Goal: Information Seeking & Learning: Learn about a topic

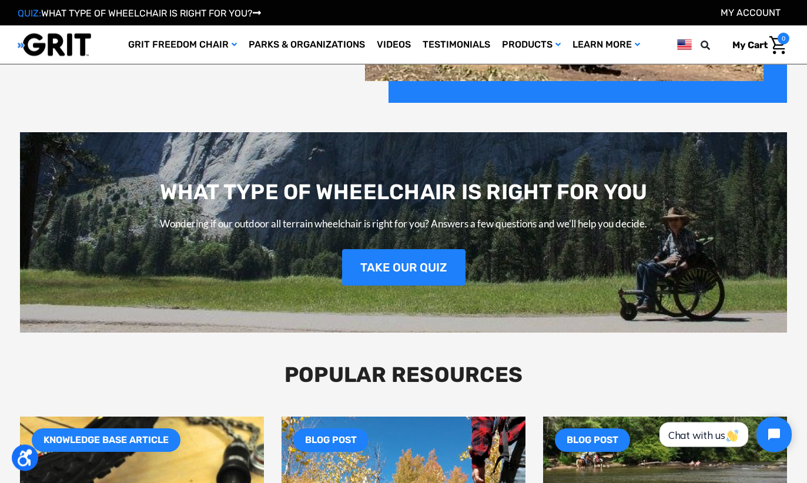
scroll to position [1344, 0]
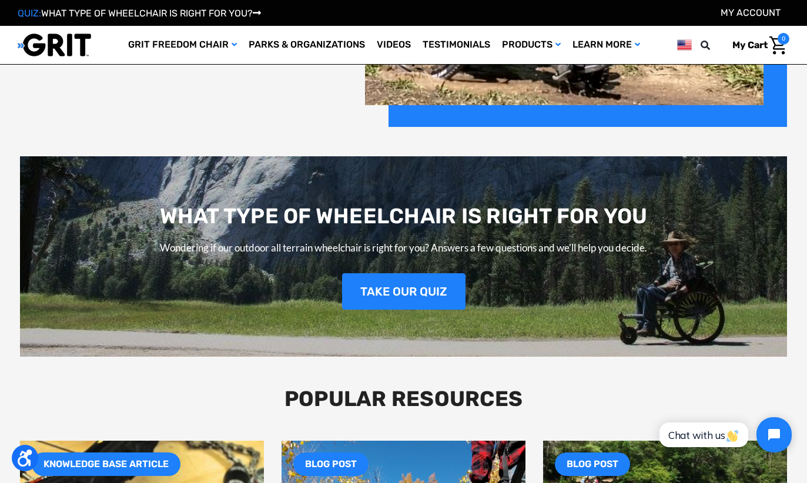
click at [411, 289] on link "TAKE OUR QUIZ" at bounding box center [403, 291] width 123 height 36
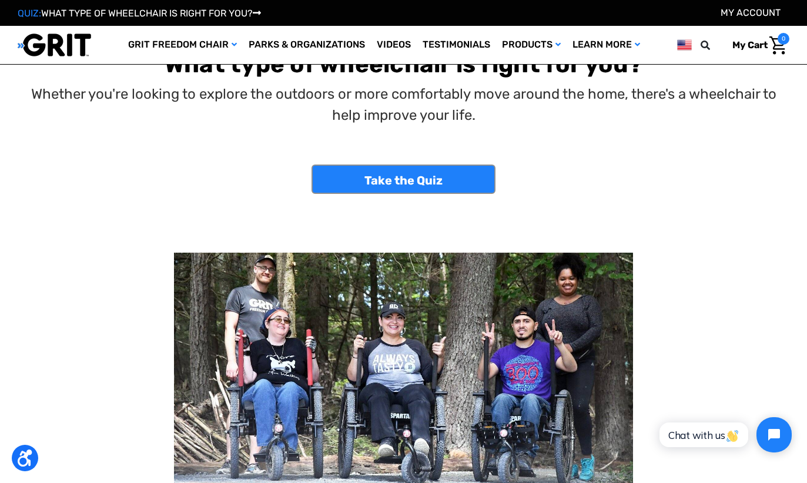
click at [411, 174] on link "Take the Quiz" at bounding box center [403, 179] width 184 height 29
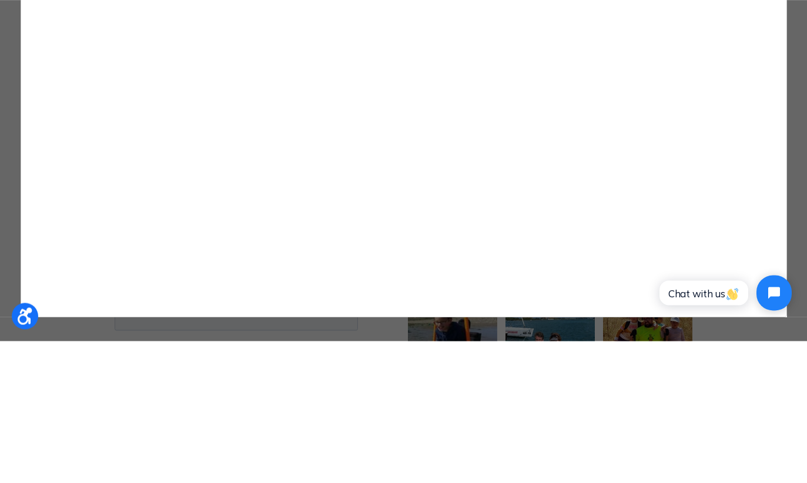
scroll to position [396, 0]
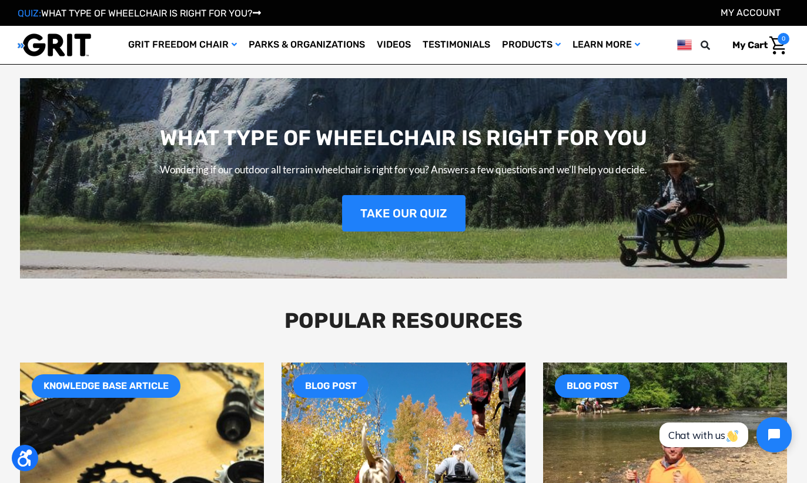
scroll to position [1417, 0]
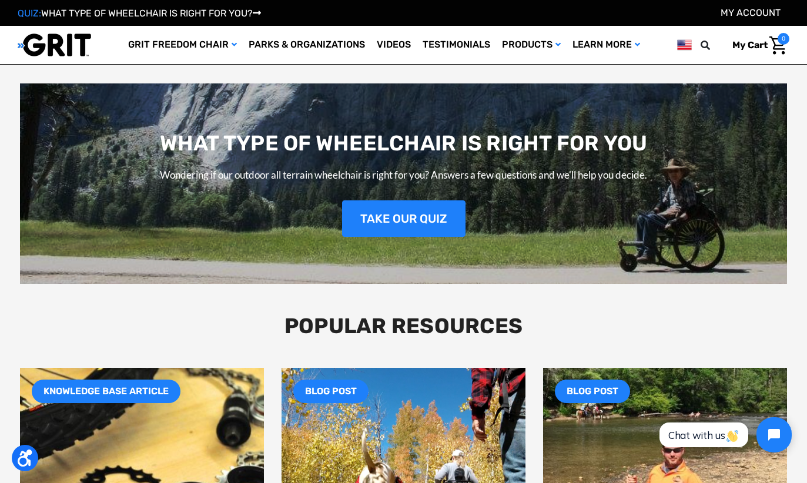
click at [415, 216] on link "TAKE OUR QUIZ" at bounding box center [403, 218] width 123 height 36
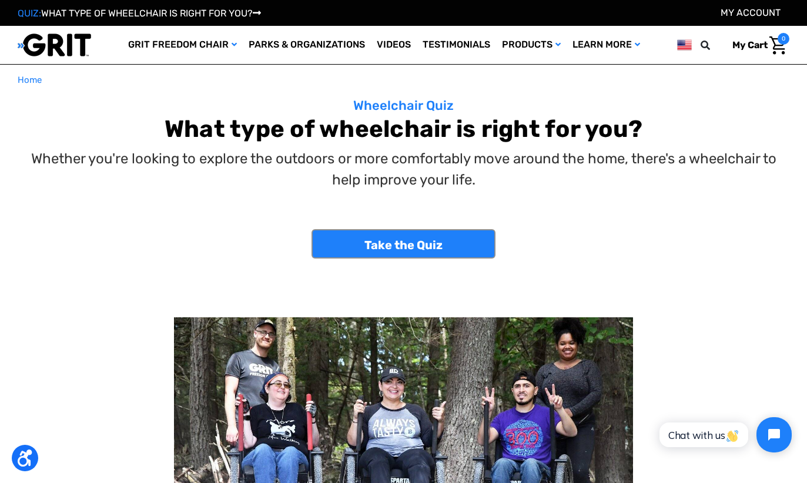
click at [420, 239] on link "Take the Quiz" at bounding box center [403, 243] width 184 height 29
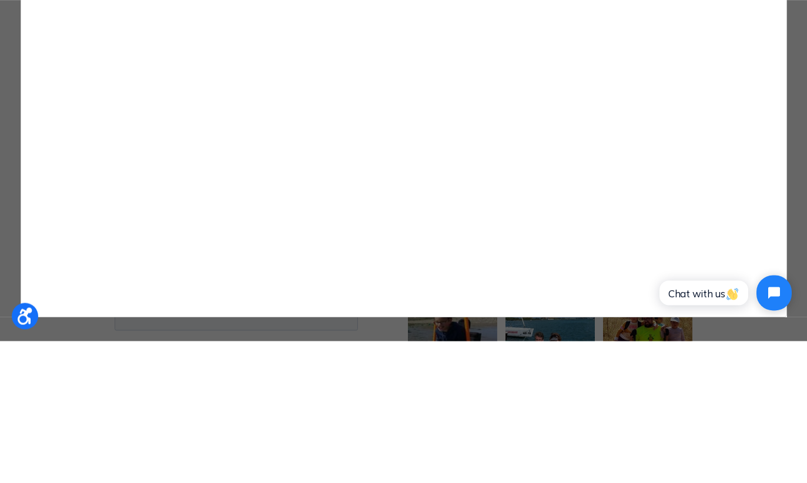
scroll to position [396, 0]
